Goal: Transaction & Acquisition: Purchase product/service

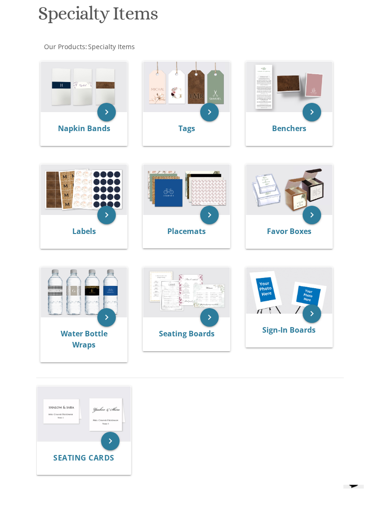
scroll to position [201, 0]
click at [50, 192] on img at bounding box center [84, 189] width 86 height 50
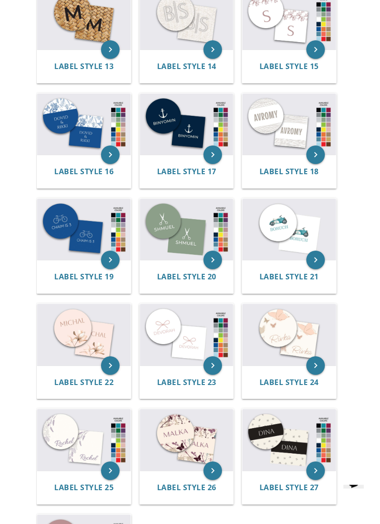
scroll to position [735, 0]
click at [192, 254] on img at bounding box center [187, 229] width 94 height 61
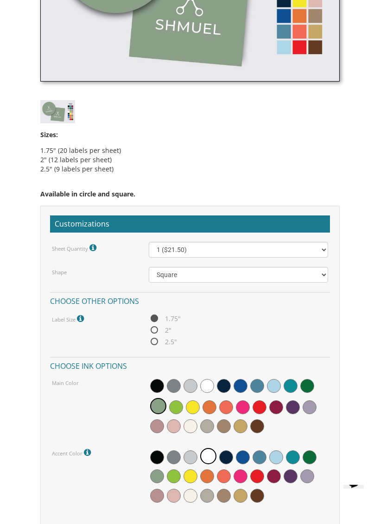
scroll to position [521, 0]
click at [320, 271] on select "Square Circle" at bounding box center [238, 275] width 179 height 16
select select "url("/store/pc/invitations/parts/circle.jpg")"
click at [168, 344] on span "2.5"" at bounding box center [163, 342] width 28 height 12
click at [155, 344] on input "2.5"" at bounding box center [152, 342] width 6 height 6
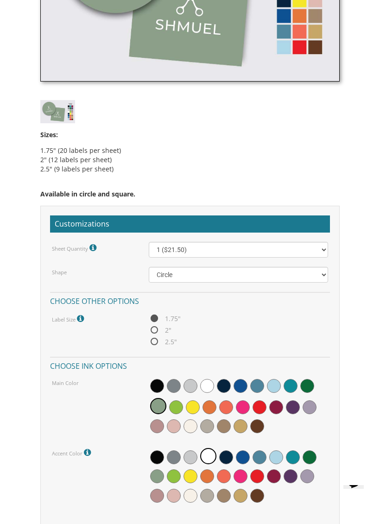
radio input "true"
click at [306, 254] on select "1 ($21.50) 2 ($25.00) 3 ($28.50) 4 ($32.00) 5 ($35.50) 6 ($39.00) 7 ($42.50) 8 …" at bounding box center [238, 250] width 179 height 16
click at [288, 255] on select "1 ($21.50) 2 ($25.00) 3 ($28.50) 4 ($32.00) 5 ($35.50) 6 ($39.00) 7 ($42.50) 8 …" at bounding box center [238, 250] width 179 height 16
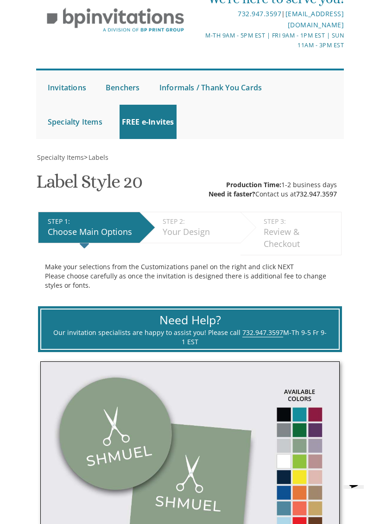
scroll to position [0, 0]
